Goal: Information Seeking & Learning: Learn about a topic

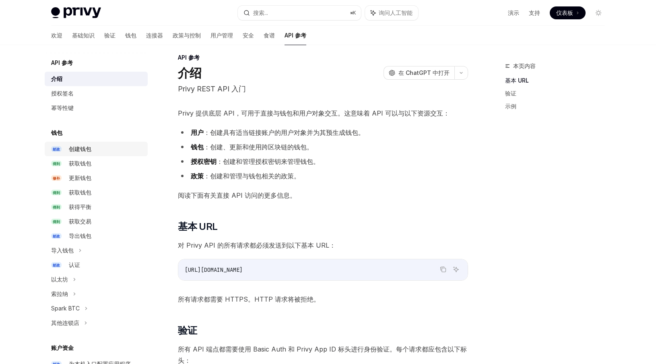
click at [88, 151] on font "创建钱包" at bounding box center [80, 148] width 23 height 7
type textarea "*"
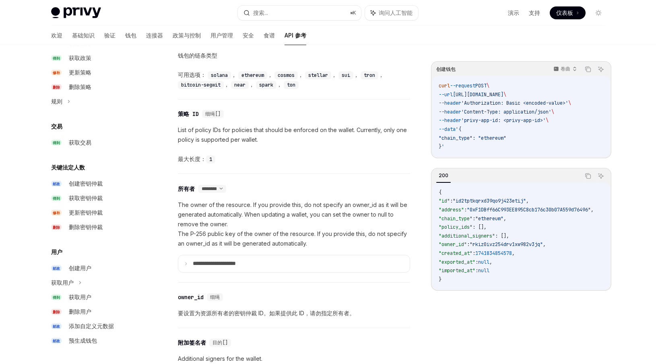
scroll to position [348, 0]
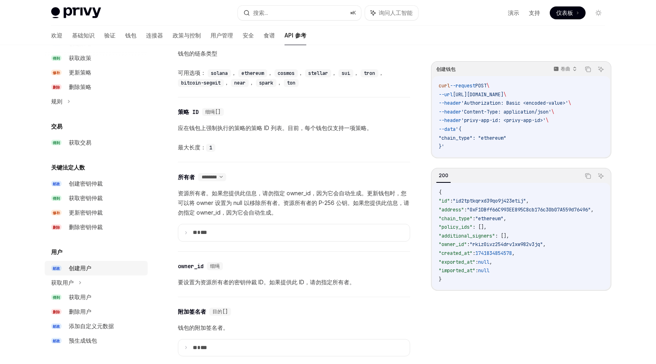
click at [88, 269] on font "创建用户" at bounding box center [80, 267] width 23 height 7
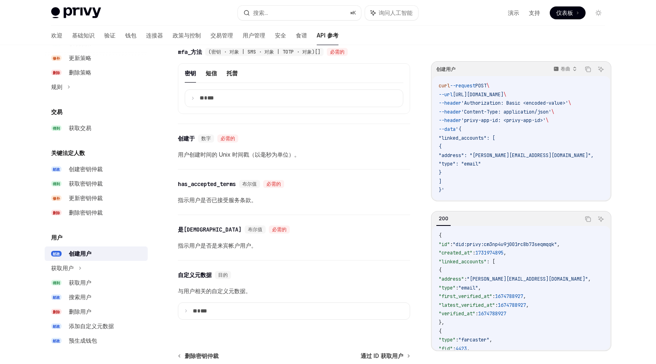
scroll to position [482, 0]
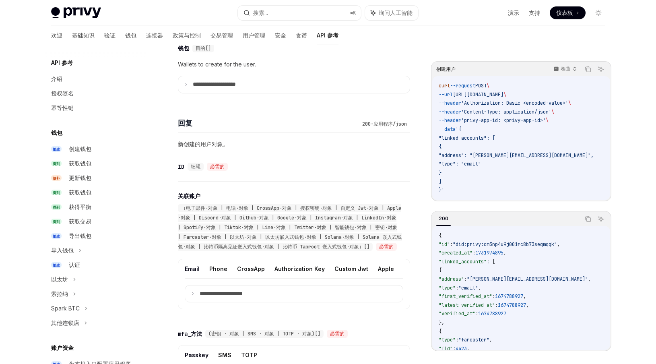
scroll to position [348, 0]
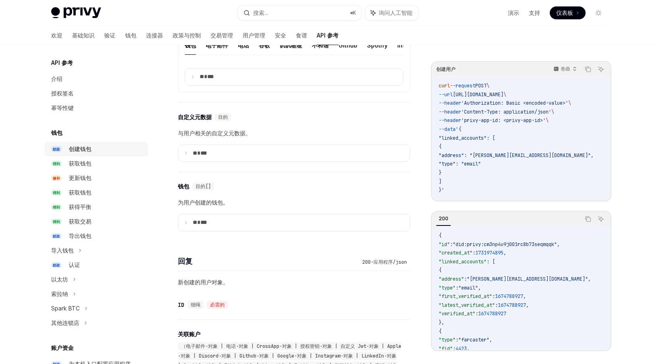
click at [76, 153] on div "创建钱包" at bounding box center [80, 149] width 23 height 10
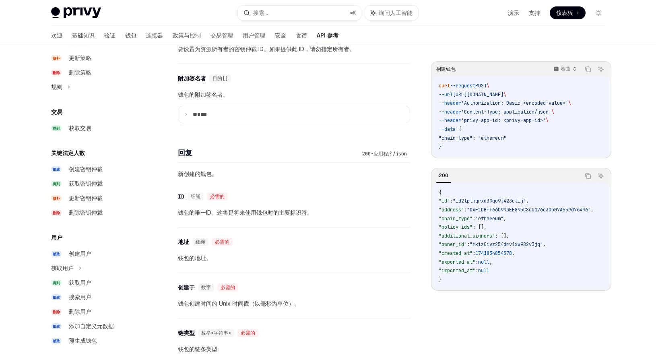
scroll to position [594, 0]
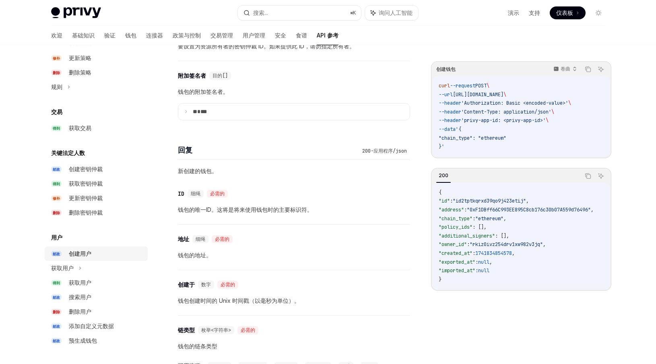
click at [83, 251] on font "创建用户" at bounding box center [80, 253] width 23 height 7
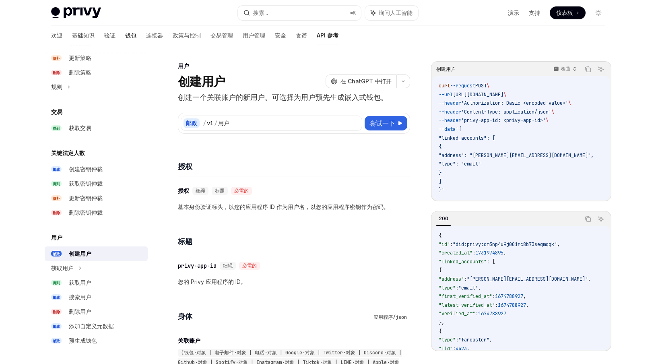
click at [125, 35] on font "钱包" at bounding box center [130, 35] width 11 height 7
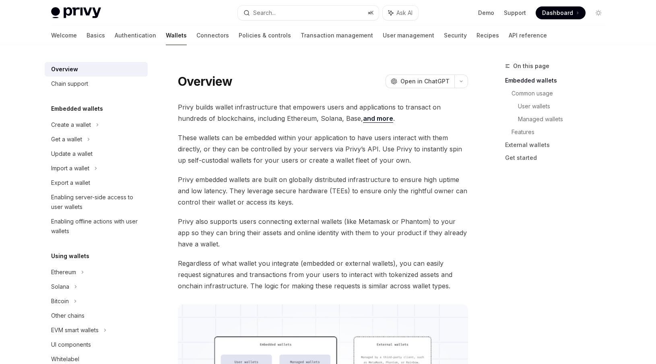
click at [115, 35] on link "Authentication" at bounding box center [135, 35] width 41 height 19
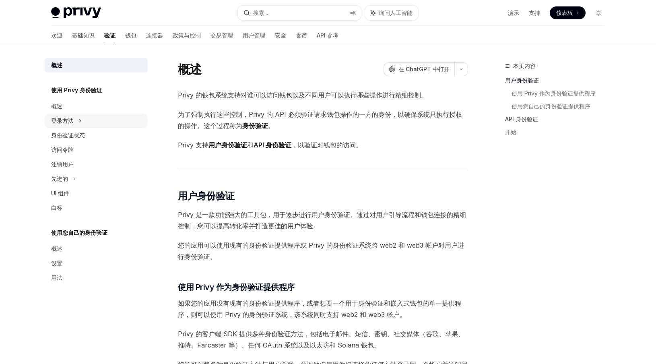
click at [74, 124] on div "登录方法" at bounding box center [96, 120] width 103 height 14
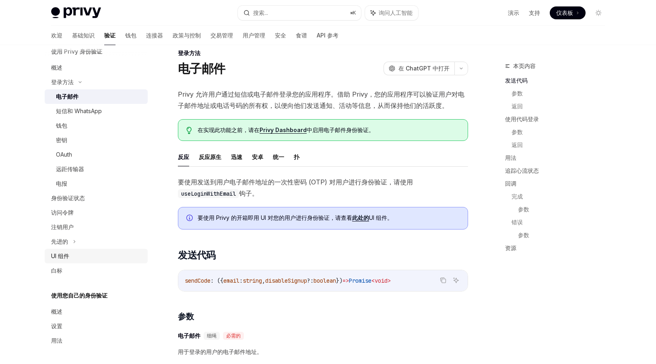
scroll to position [18, 0]
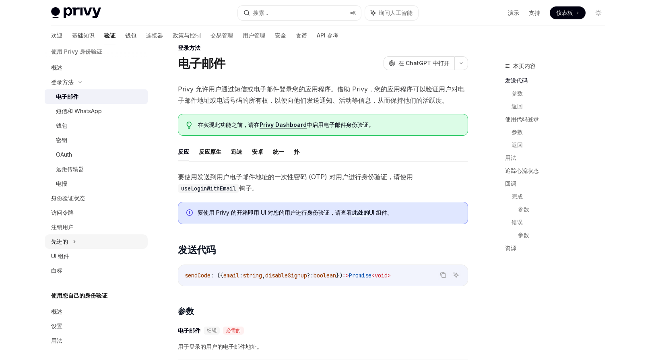
click at [82, 240] on div "先进的" at bounding box center [96, 241] width 103 height 14
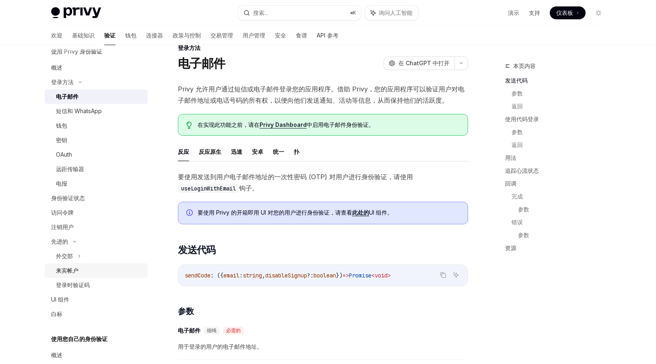
click at [74, 269] on font "来宾帐户" at bounding box center [67, 270] width 23 height 7
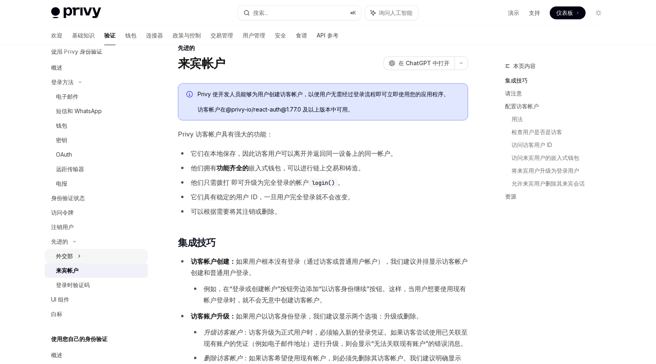
click at [72, 257] on font "外交部" at bounding box center [64, 255] width 17 height 7
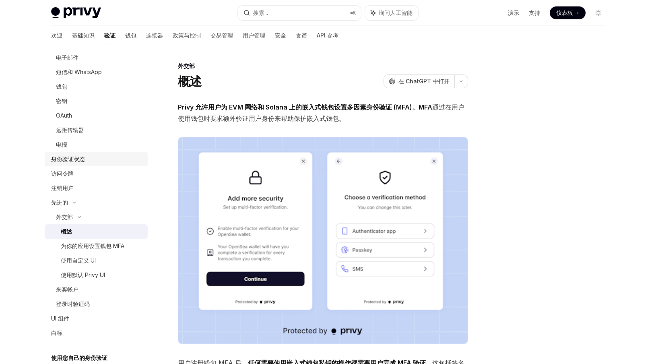
scroll to position [96, 0]
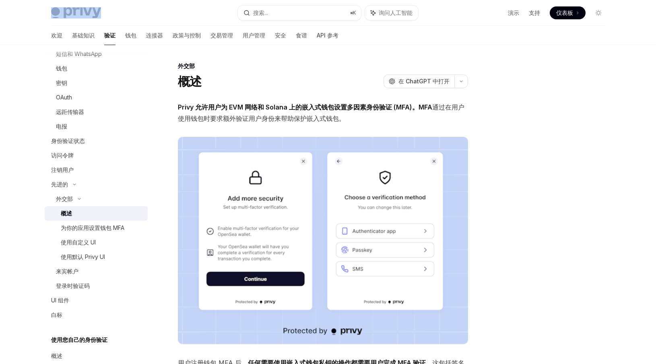
drag, startPoint x: 107, startPoint y: 14, endPoint x: 68, endPoint y: 13, distance: 38.6
click at [68, 13] on div "Privy Docs 主页" at bounding box center [141, 12] width 180 height 11
copy span "Privy Docs 主页"
click at [2, 132] on div "Privy Docs 主页 搜索... ⌘ K 询问人工智能 演示 支持 仪表板 仪表板 搜索... 导航 外交部 概述 欢迎 基础知识 验证 钱包 连接器 …" at bounding box center [328, 307] width 656 height 615
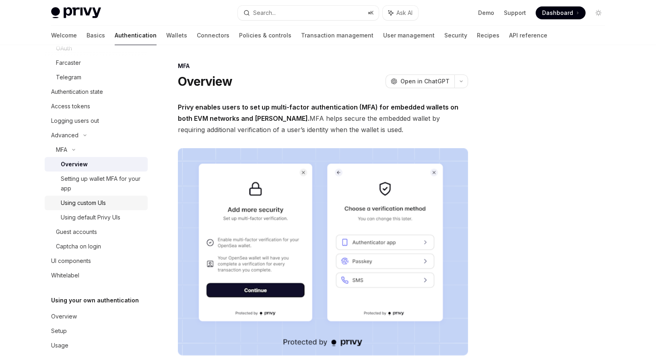
scroll to position [150, 0]
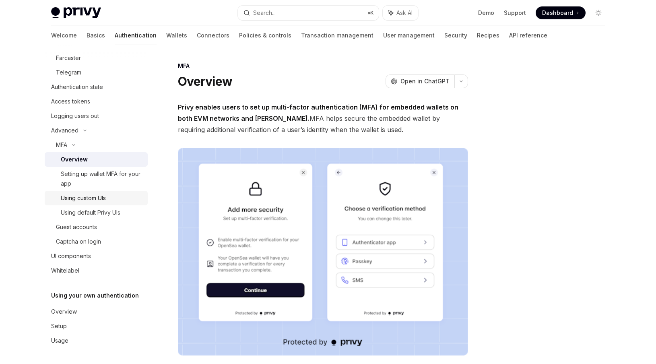
click at [106, 198] on div "Using custom UIs" at bounding box center [83, 198] width 45 height 10
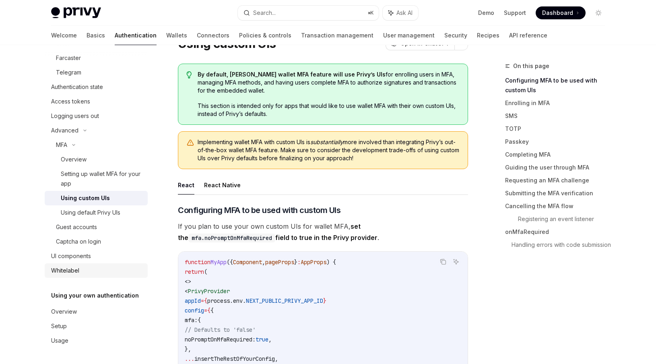
scroll to position [75, 0]
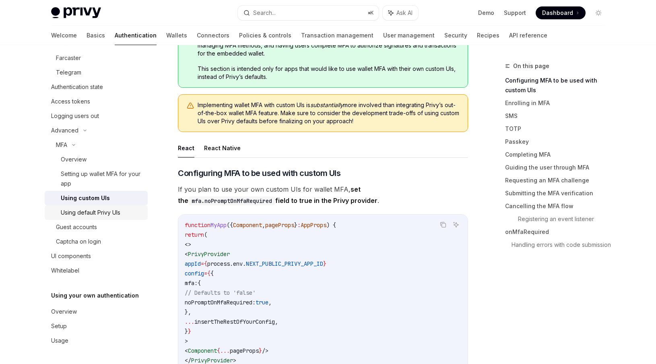
click at [105, 214] on div "Using default Privy UIs" at bounding box center [91, 213] width 60 height 10
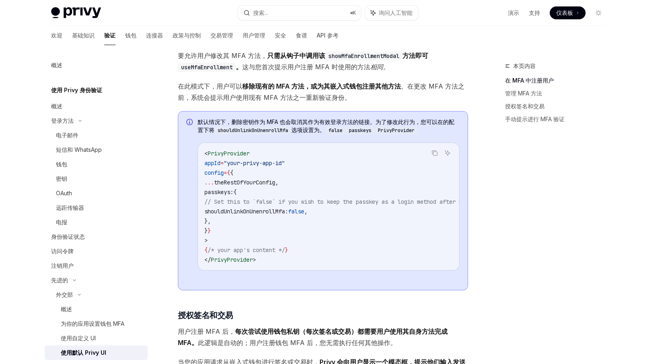
scroll to position [601, 0]
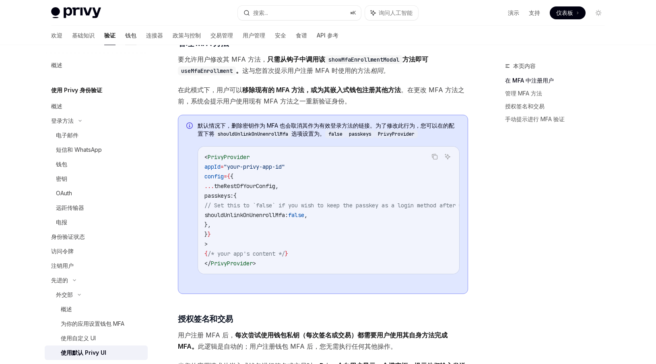
click at [125, 38] on font "钱包" at bounding box center [130, 35] width 11 height 7
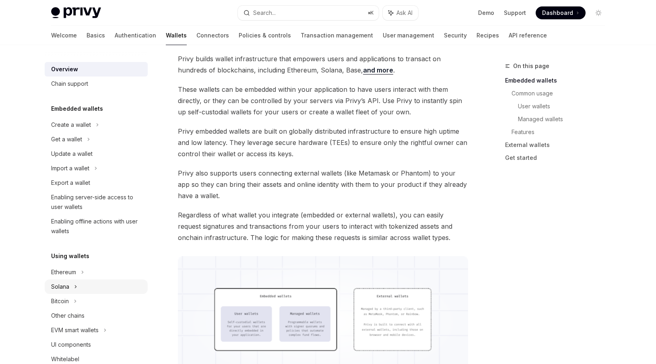
scroll to position [48, 0]
click at [85, 128] on div "Create a wallet" at bounding box center [71, 125] width 40 height 10
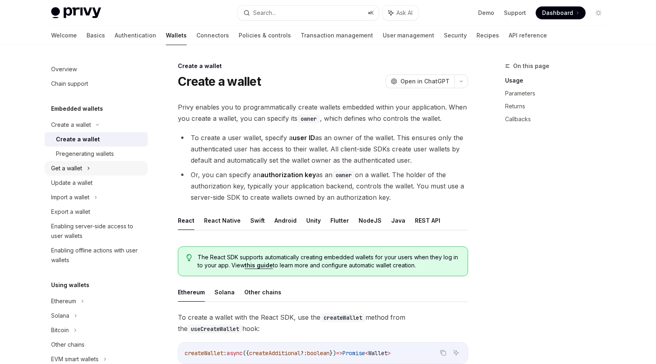
click at [86, 167] on div "Get a wallet" at bounding box center [96, 168] width 103 height 14
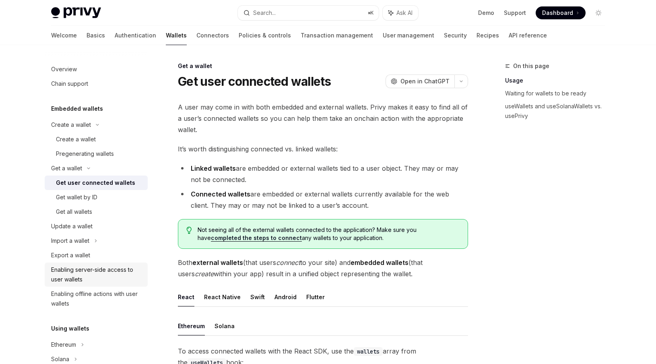
click at [111, 277] on div "Enabling server-side access to user wallets" at bounding box center [97, 274] width 92 height 19
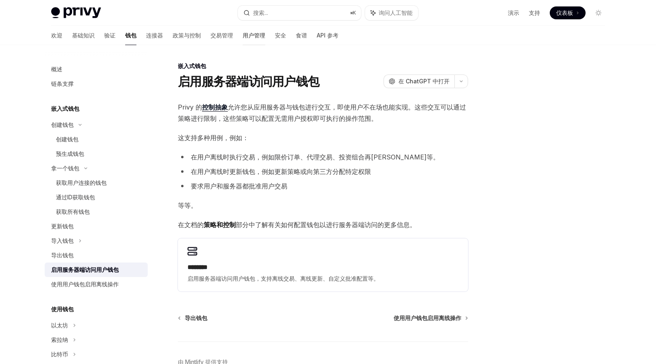
click at [243, 37] on font "用户管理" at bounding box center [254, 35] width 23 height 7
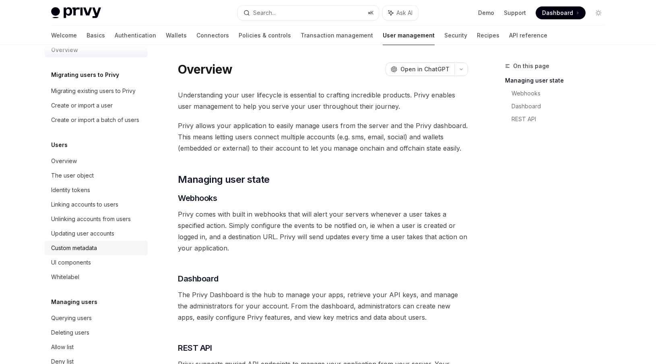
scroll to position [16, 0]
click at [107, 216] on div "Unlinking accounts from users" at bounding box center [91, 218] width 80 height 10
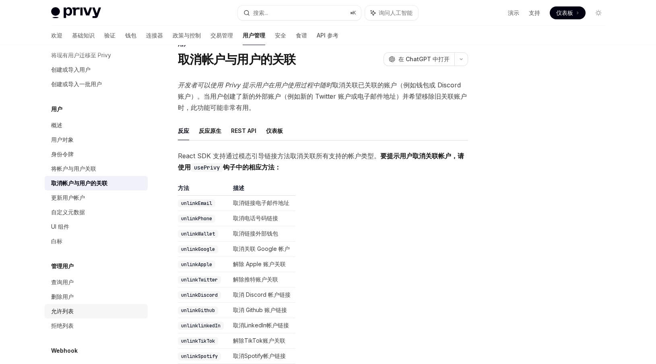
scroll to position [26, 0]
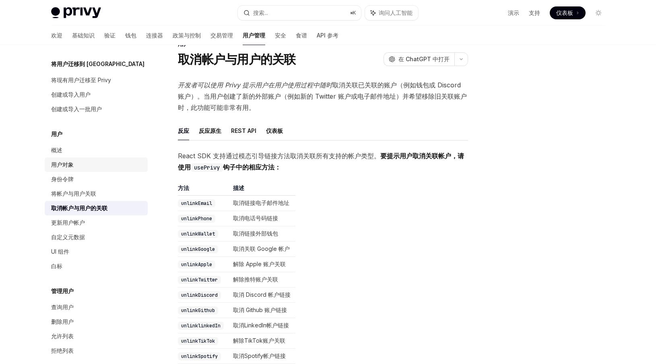
click at [66, 163] on font "用户对象" at bounding box center [62, 164] width 23 height 7
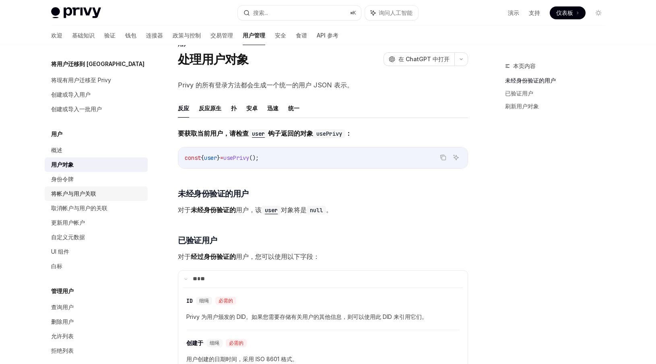
click at [78, 191] on font "将帐户与用户关联" at bounding box center [73, 193] width 45 height 7
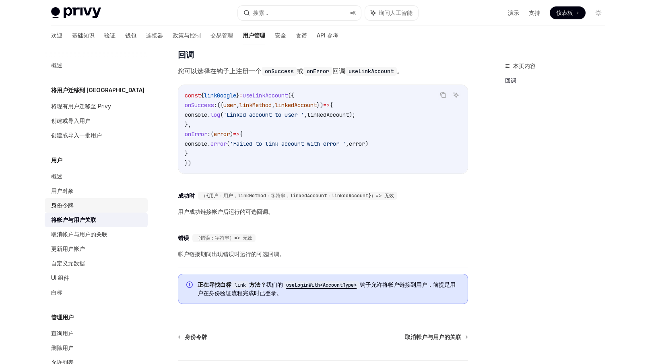
scroll to position [836, 0]
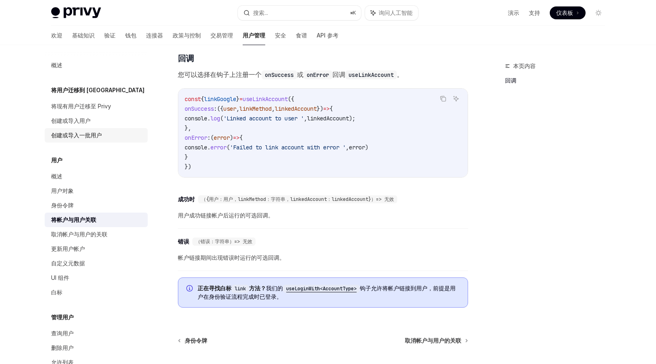
click at [84, 136] on font "创建或导入一批用户" at bounding box center [76, 135] width 51 height 7
type textarea "*"
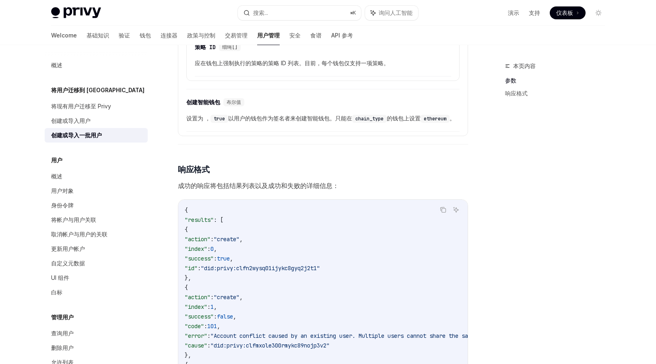
scroll to position [915, 0]
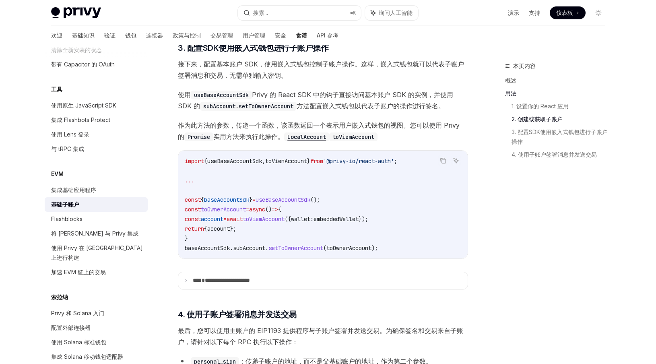
scroll to position [1240, 0]
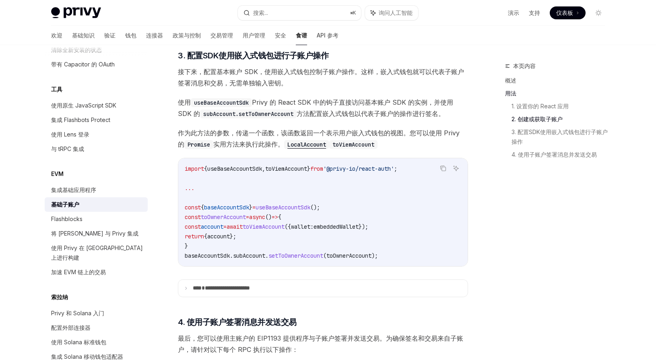
click at [399, 150] on span "作为此方法的参数，传递一个函数，该函数返回一个 表示用户嵌入式钱包的视图。您可以使用 Privy 的 Promise 实用 方法来执行此操作。 LocalAc…" at bounding box center [323, 138] width 290 height 23
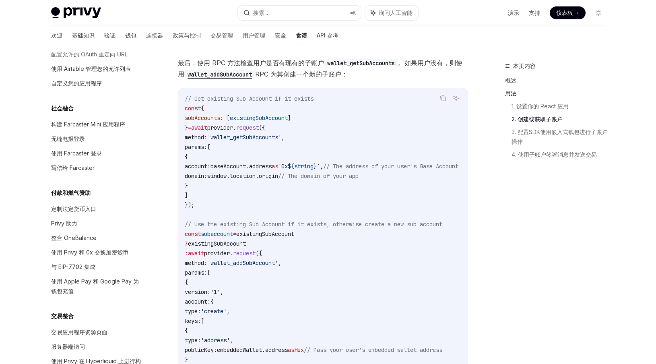
scroll to position [472, 0]
